Goal: Navigation & Orientation: Understand site structure

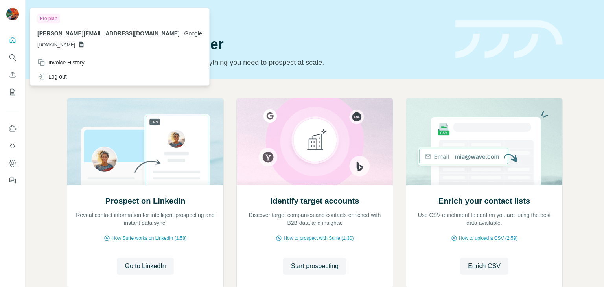
click at [11, 9] on img at bounding box center [12, 14] width 13 height 13
click at [6, 39] on button "Quick start" at bounding box center [12, 40] width 13 height 14
click at [84, 43] on icon at bounding box center [81, 45] width 4 height 6
click at [84, 44] on icon at bounding box center [81, 45] width 4 height 6
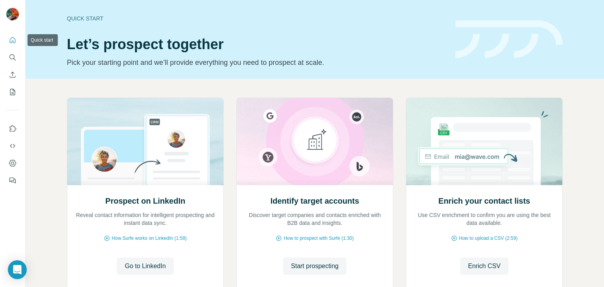
click at [12, 40] on icon "Quick start" at bounding box center [13, 40] width 8 height 8
click at [16, 78] on icon "Enrich CSV" at bounding box center [13, 75] width 8 height 8
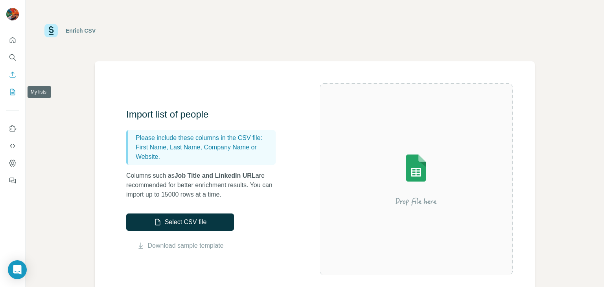
click at [10, 90] on icon "My lists" at bounding box center [12, 92] width 5 height 6
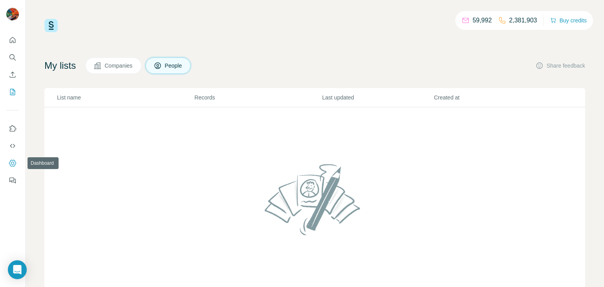
click at [8, 161] on button "Dashboard" at bounding box center [12, 163] width 13 height 14
click at [11, 128] on icon "Use Surfe on LinkedIn" at bounding box center [13, 128] width 7 height 6
